Goal: Information Seeking & Learning: Learn about a topic

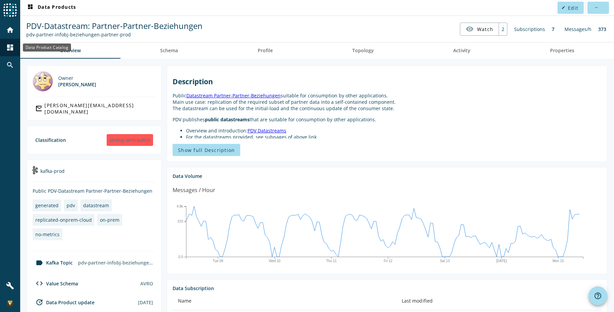
click at [5, 47] on div "dashboard" at bounding box center [10, 48] width 18 height 18
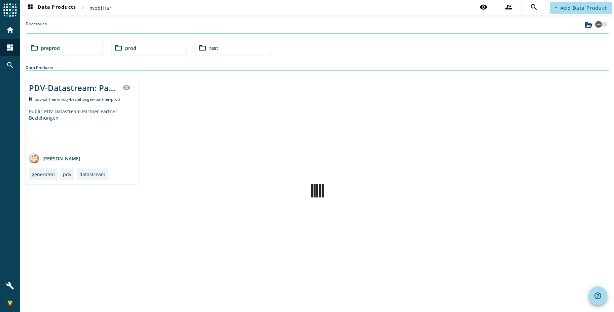
click at [66, 48] on div "folder_open preprod" at bounding box center [65, 47] width 75 height 13
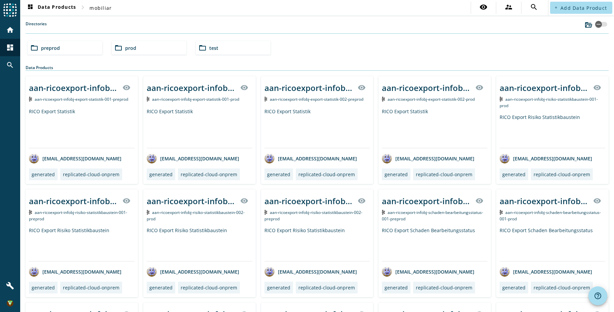
click at [134, 46] on span "prod" at bounding box center [130, 48] width 11 height 6
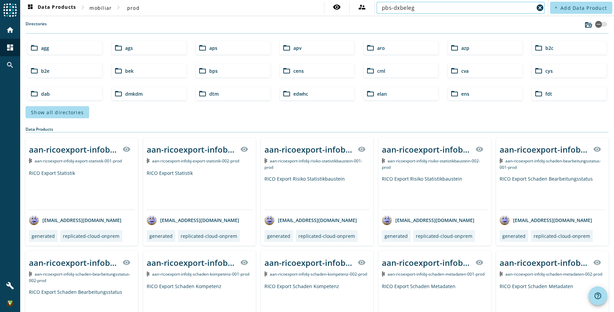
type input "pbs-dxbeleg"
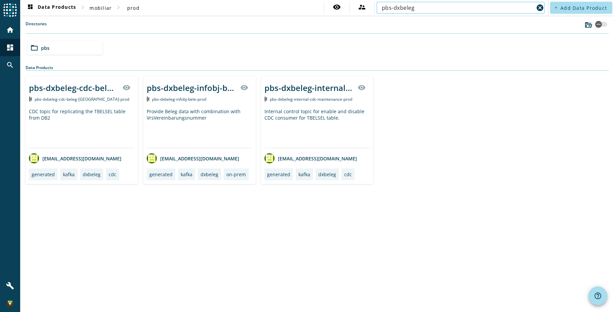
click at [222, 112] on div "Provide Beleg data with combination with VrsVereinbarungsnummer" at bounding box center [200, 128] width 106 height 40
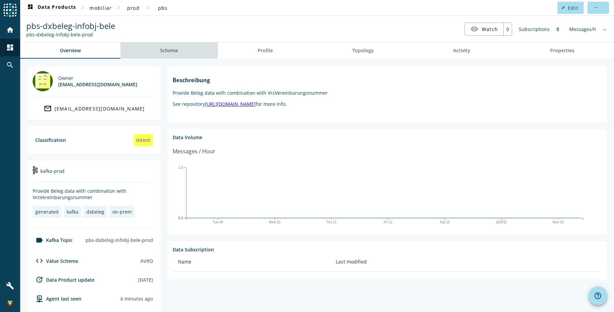
click at [159, 51] on link "Schema" at bounding box center [169, 50] width 97 height 16
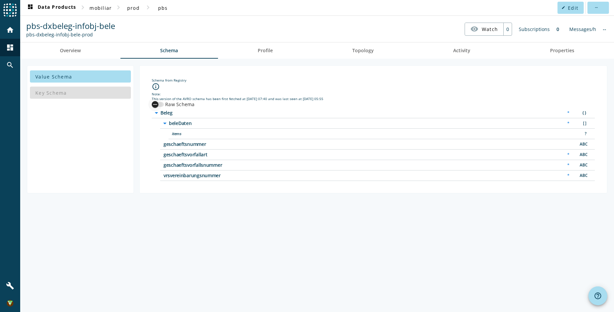
click at [159, 102] on div "button" at bounding box center [154, 104] width 13 height 13
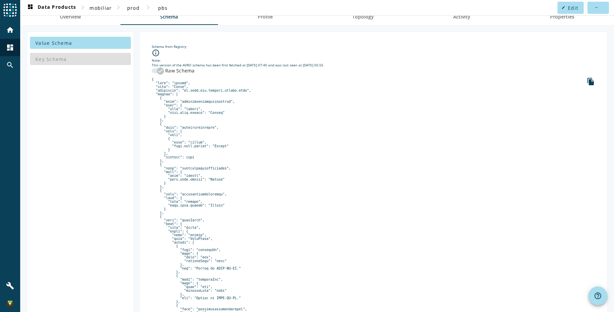
scroll to position [67, 0]
